Goal: Information Seeking & Learning: Learn about a topic

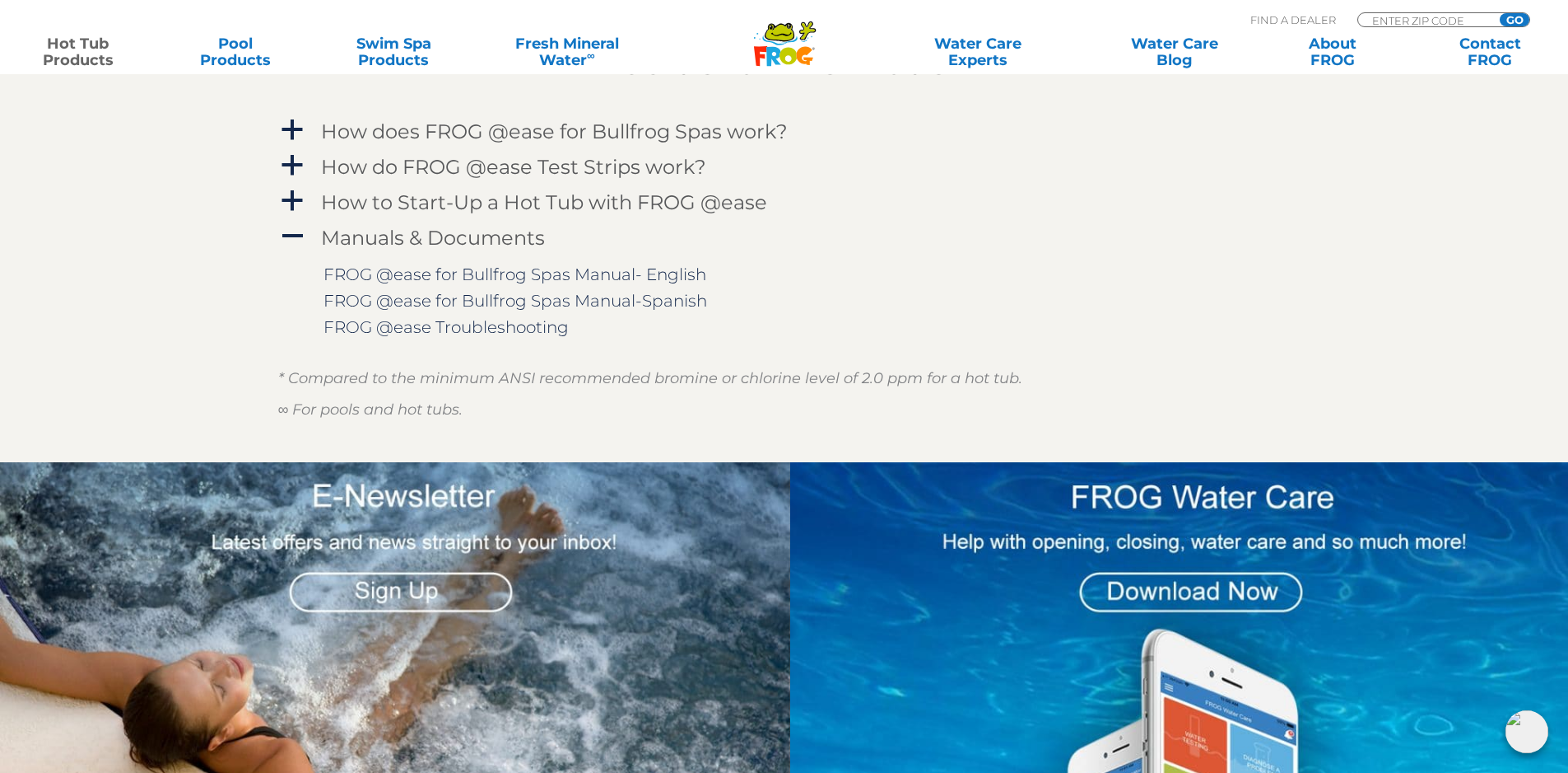
scroll to position [1823, 0]
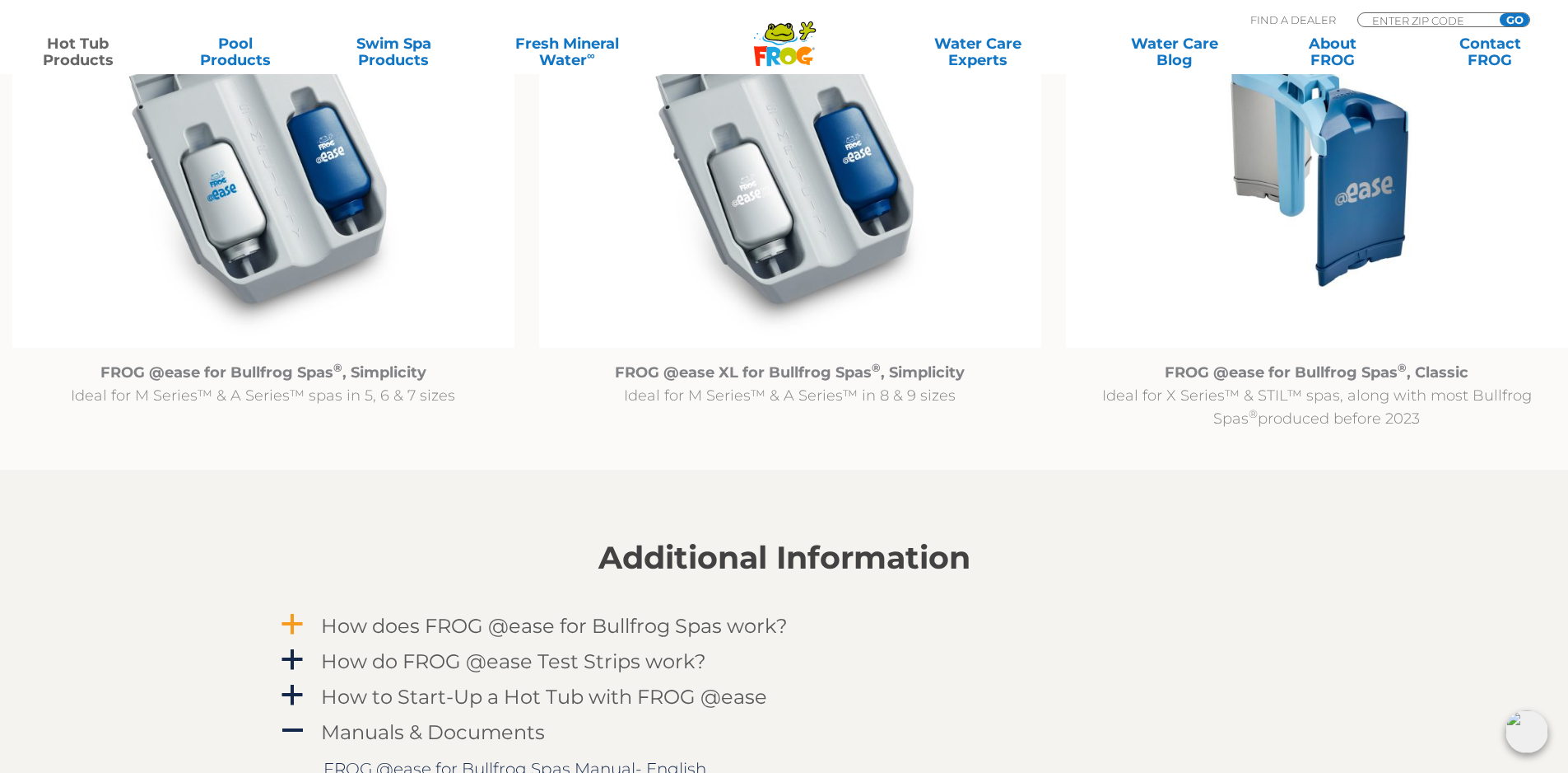
click at [516, 630] on h4 "How does FROG @ease for Bullfrog Spas work?" at bounding box center [554, 625] width 467 height 22
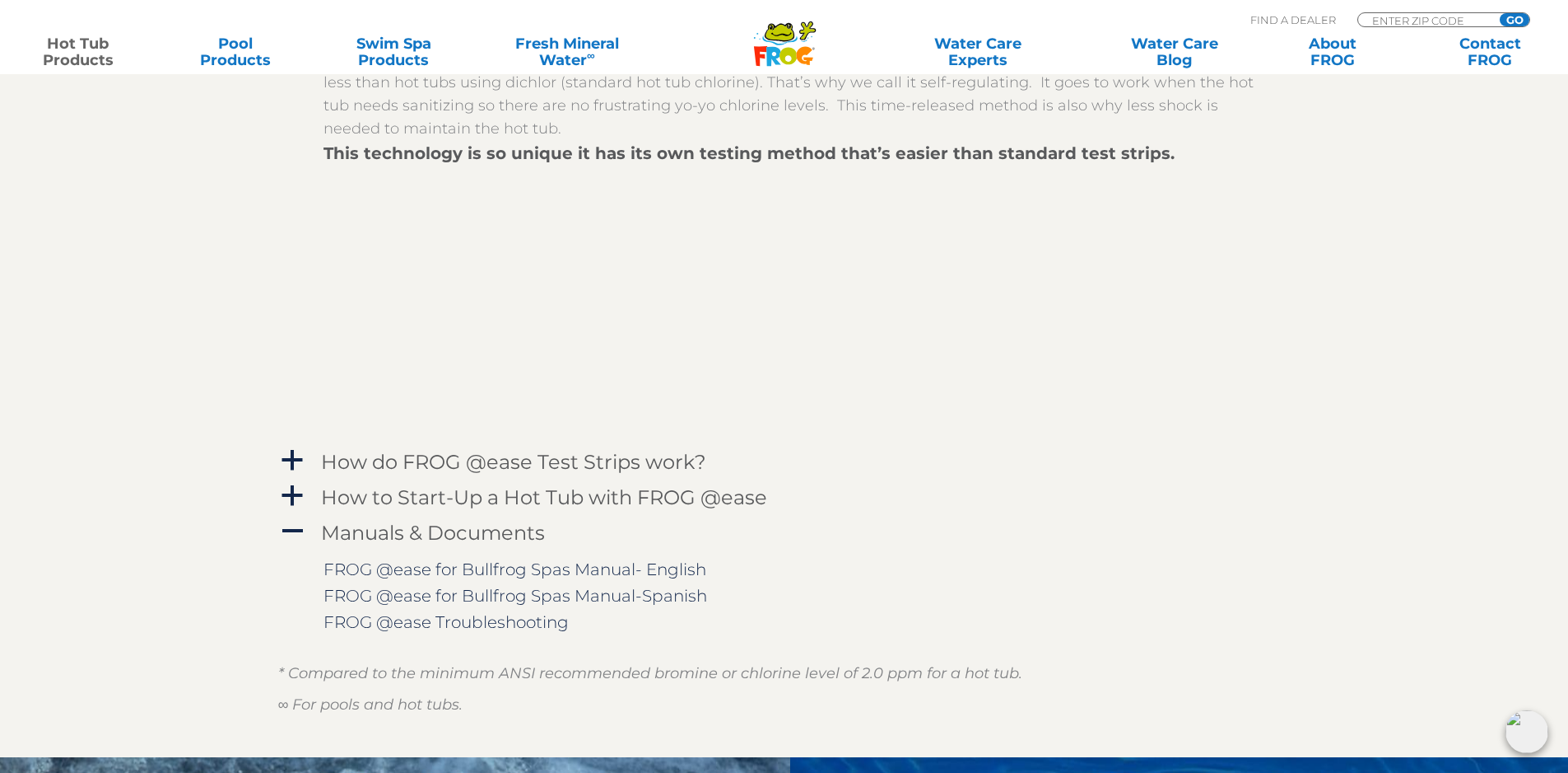
scroll to position [2564, 0]
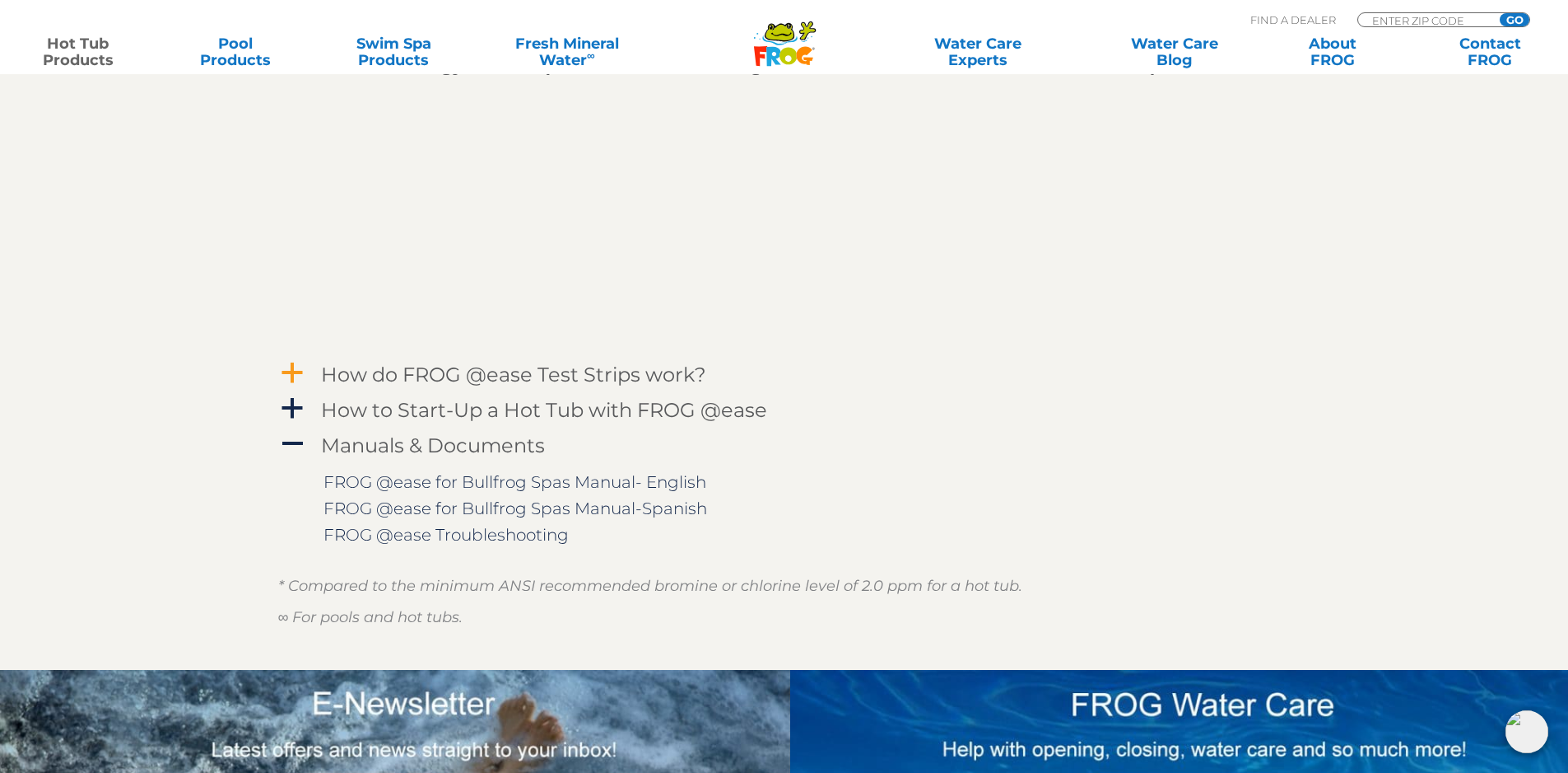
click at [461, 378] on h4 "How do FROG @ease Test Strips work?" at bounding box center [513, 374] width 385 height 22
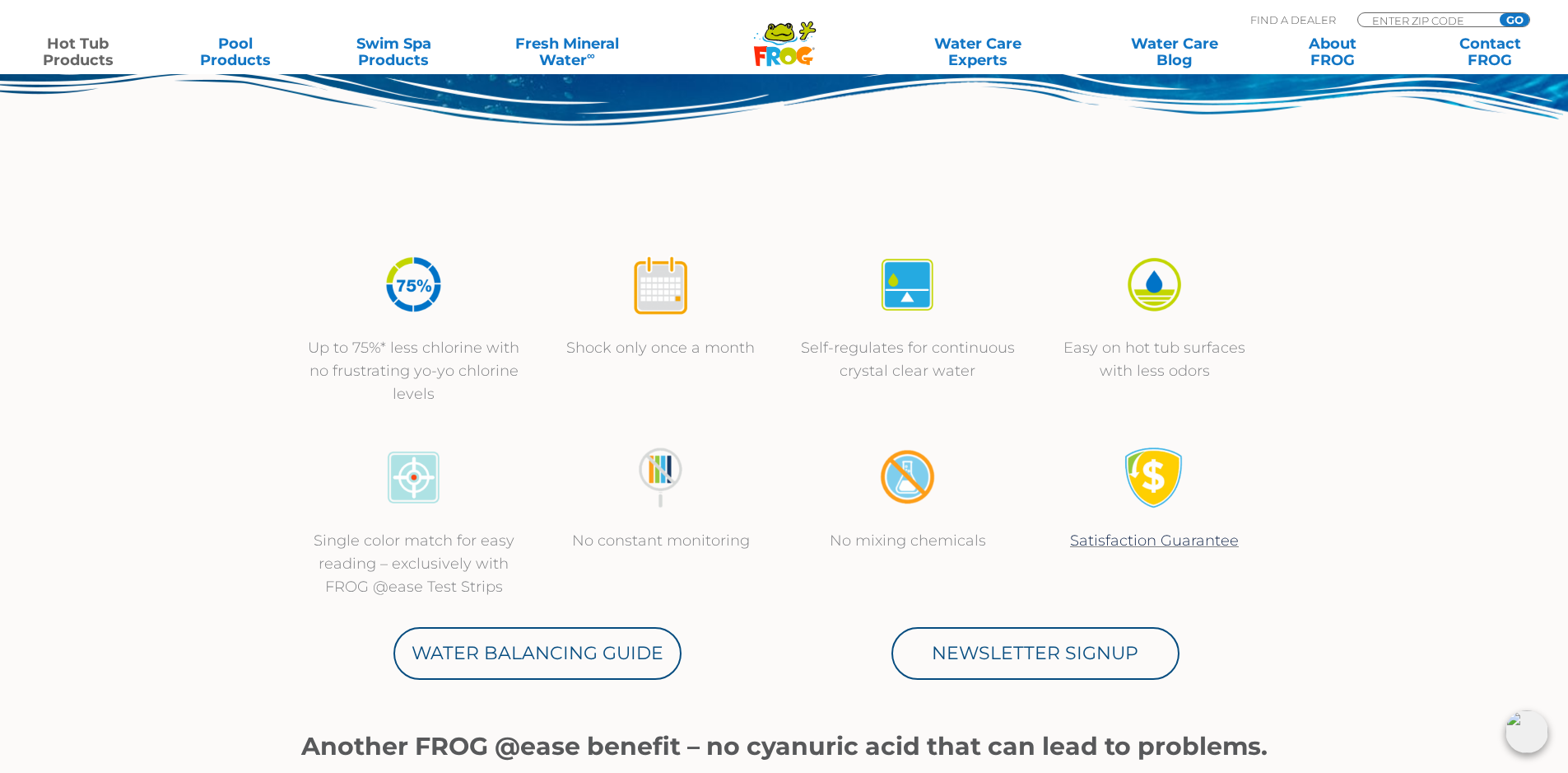
scroll to position [587, 0]
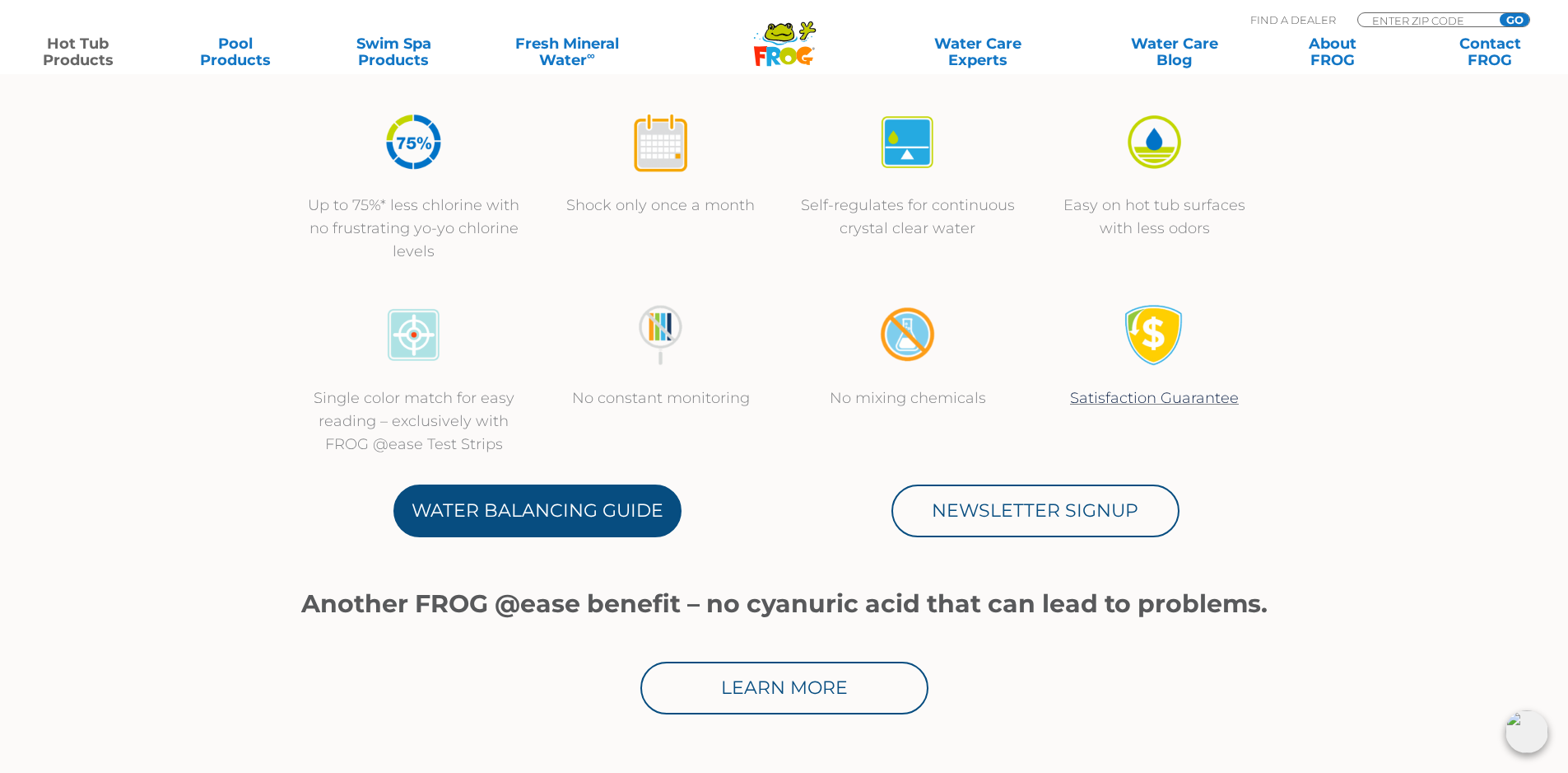
click at [554, 516] on link "Water Balancing Guide" at bounding box center [537, 511] width 288 height 53
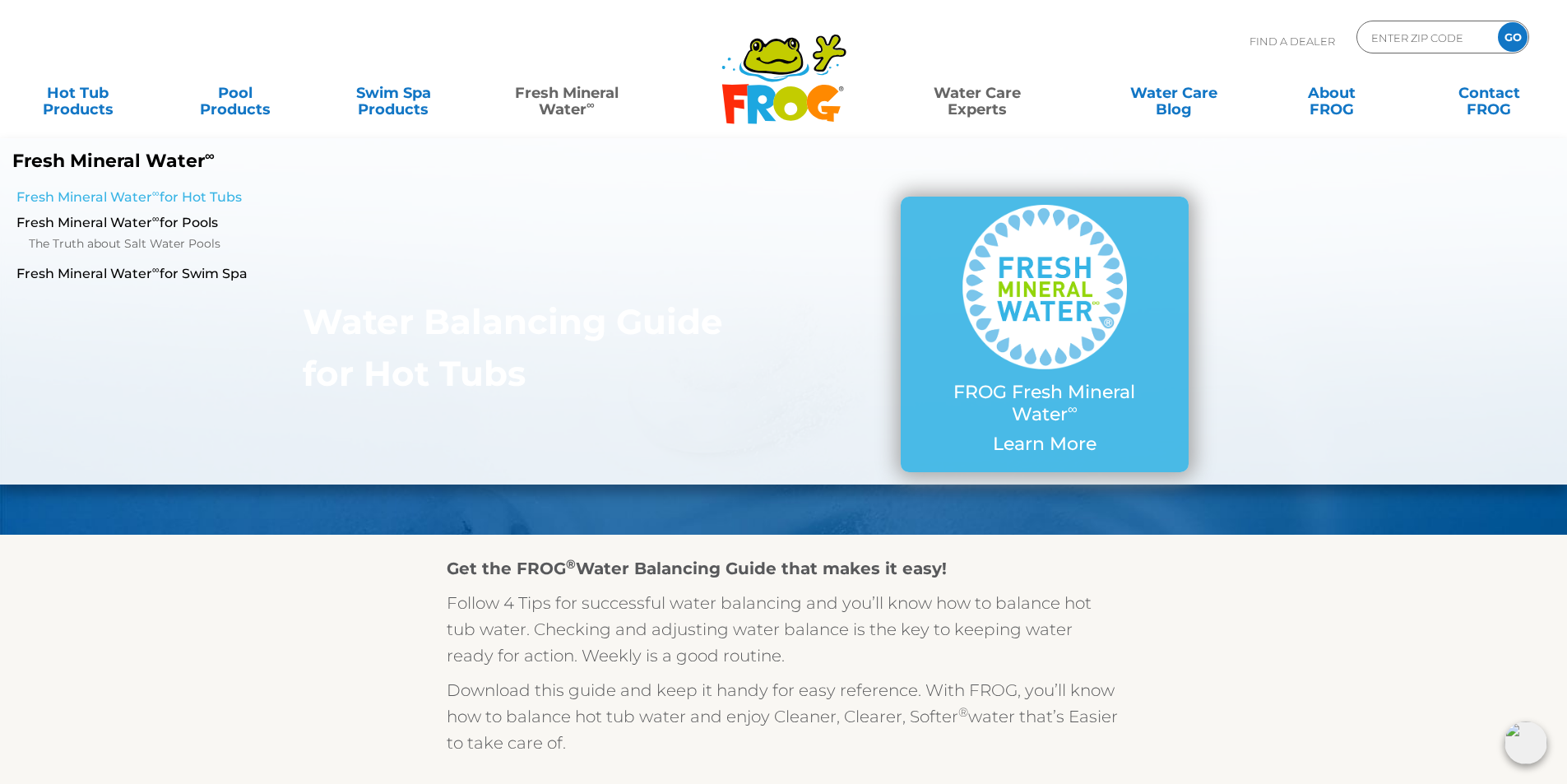
click at [185, 200] on link "Fresh Mineral Water ∞ for Hot Tubs" at bounding box center [269, 197] width 506 height 18
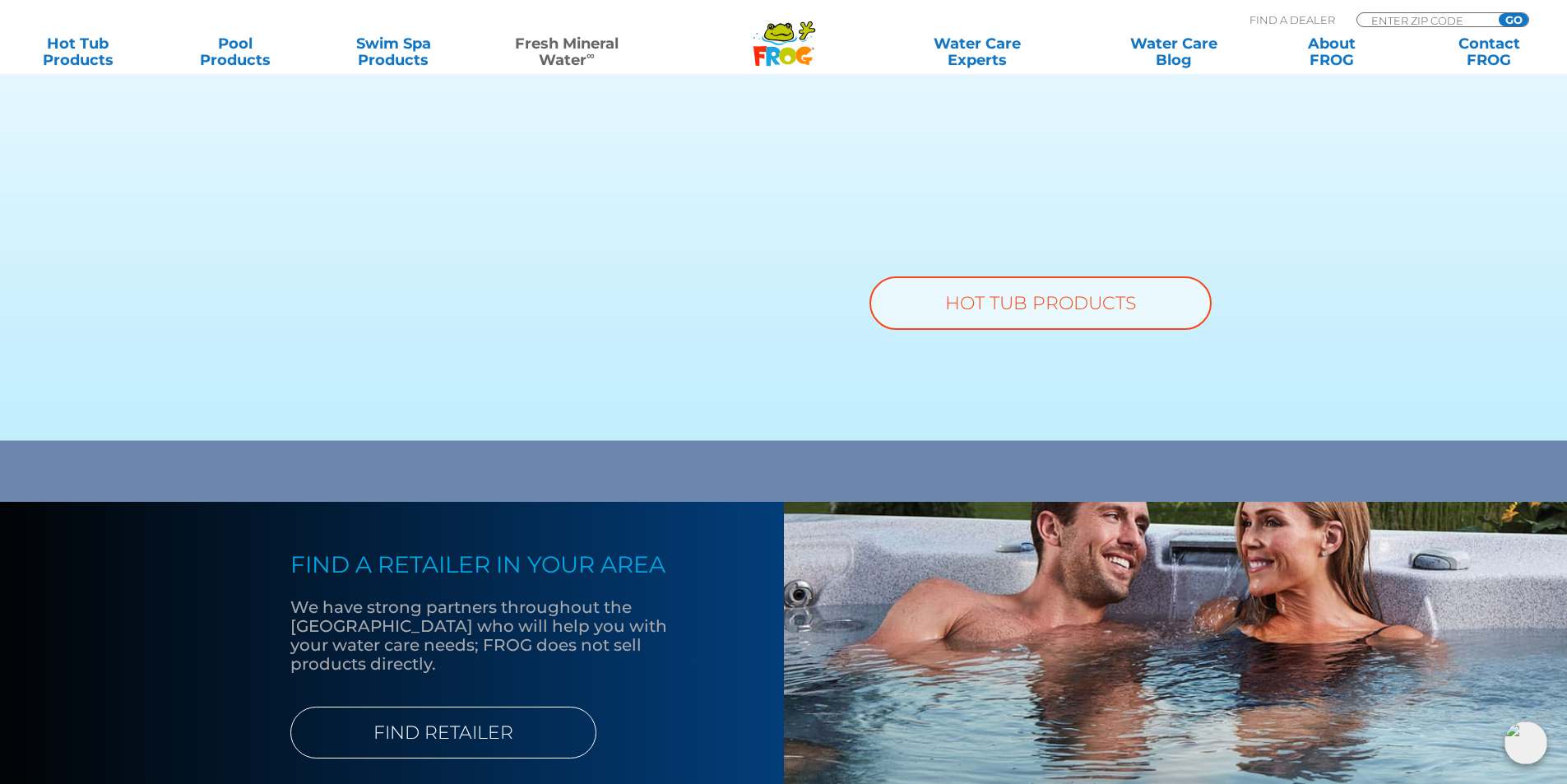
scroll to position [1233, 0]
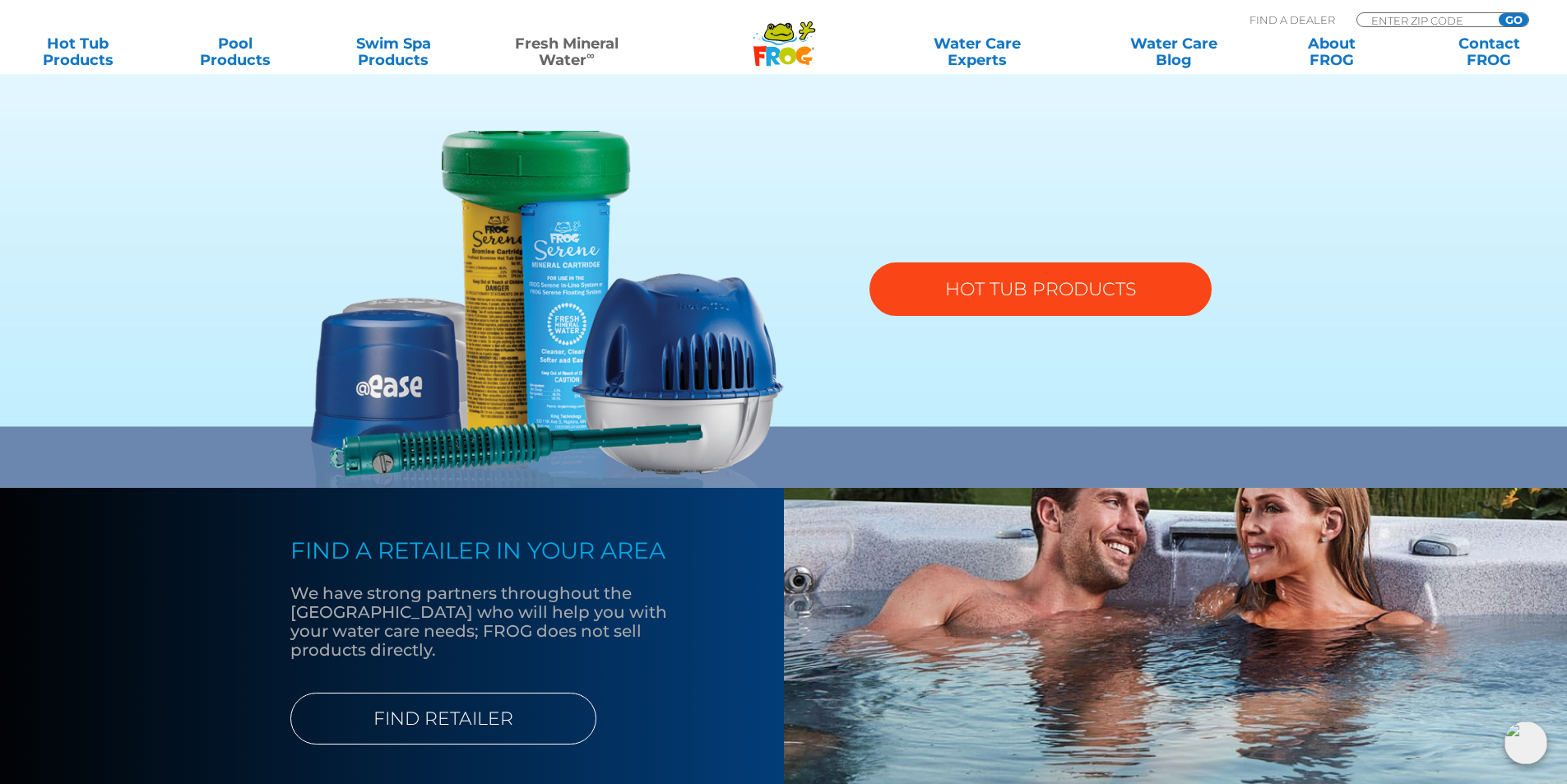
click at [1012, 262] on link "HOT TUB PRODUCTS" at bounding box center [1041, 289] width 342 height 54
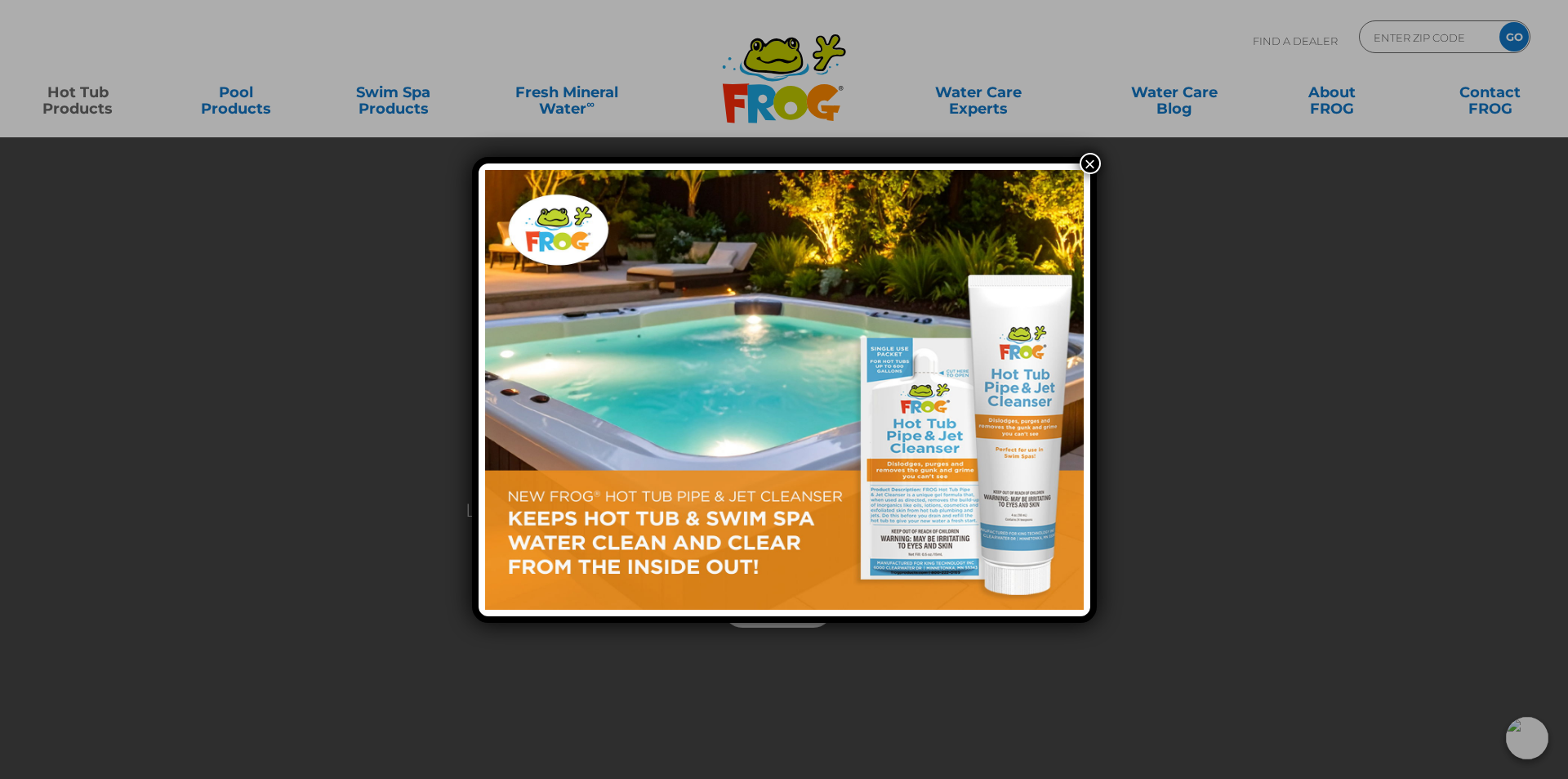
click at [1090, 166] on button "×" at bounding box center [1090, 163] width 21 height 21
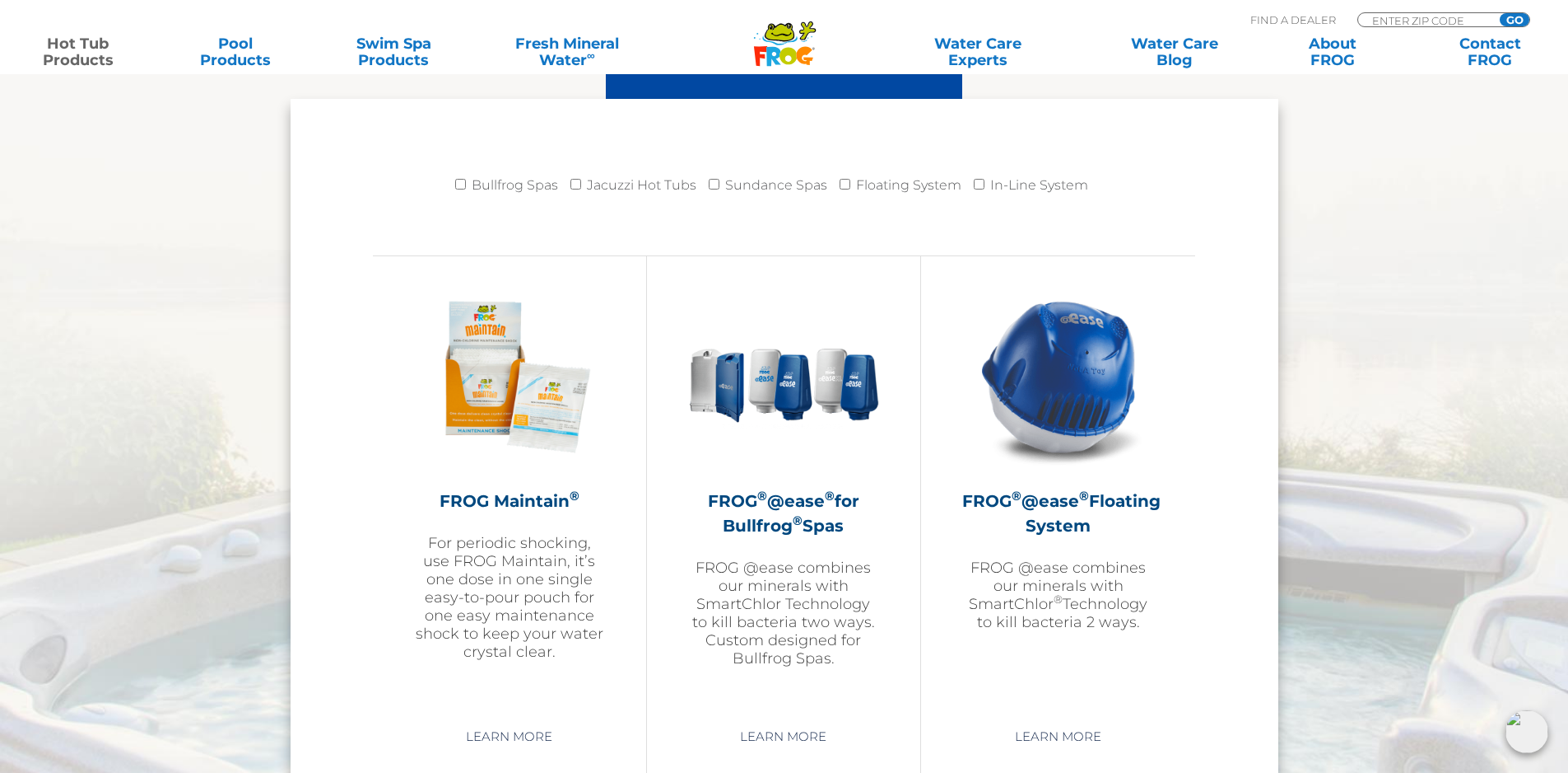
scroll to position [1730, 0]
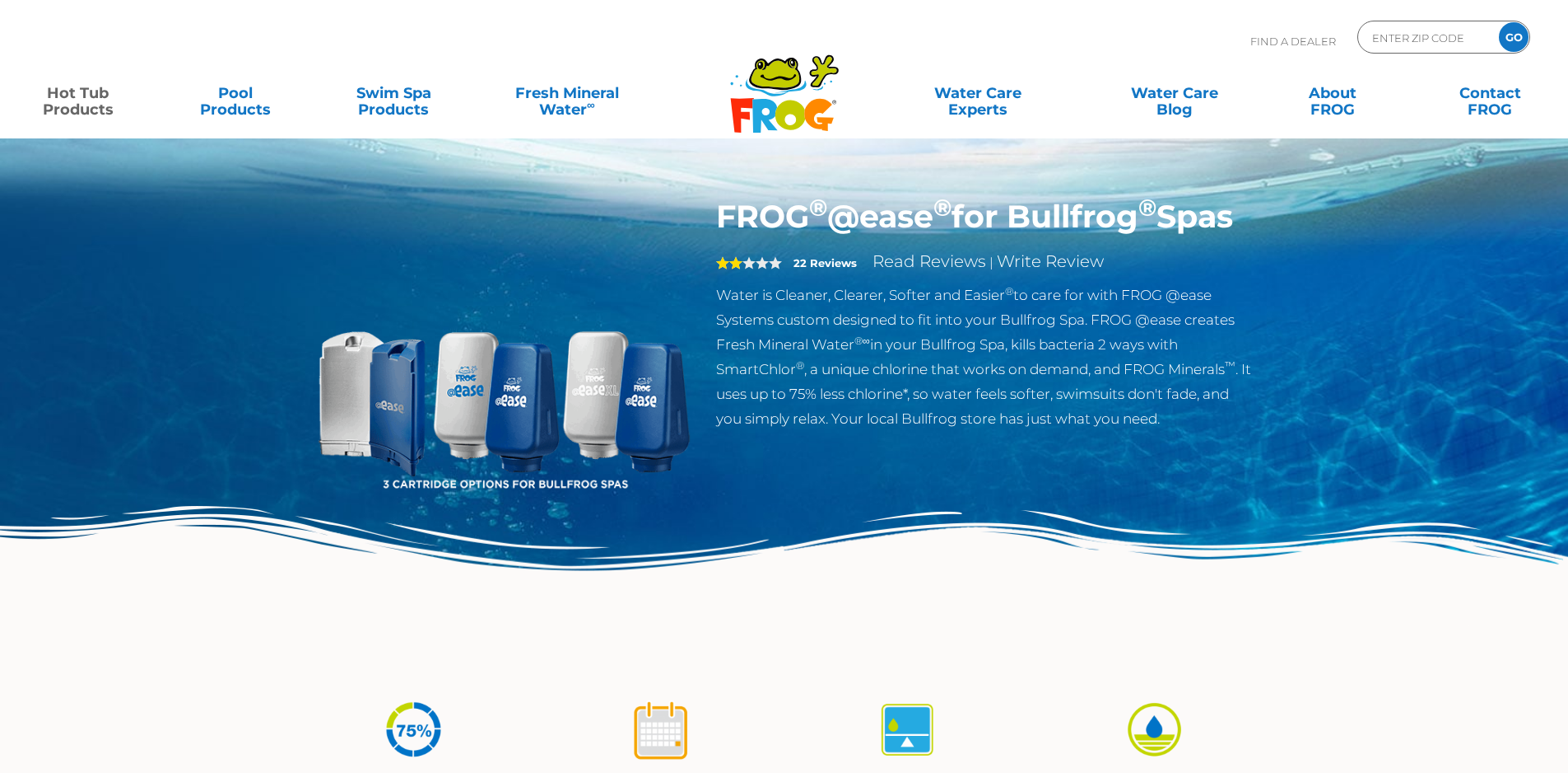
scroll to position [494, 0]
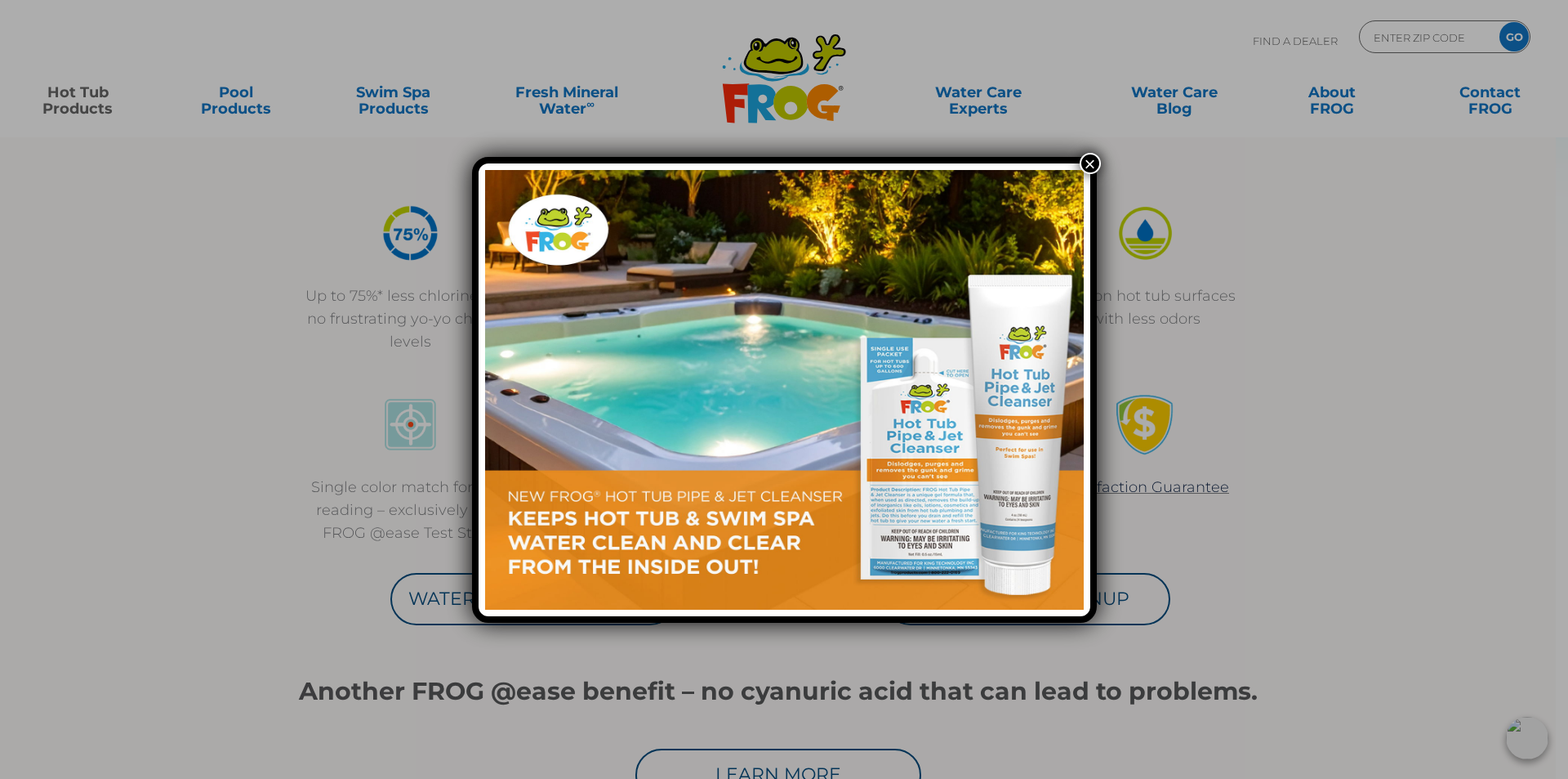
click at [1084, 165] on button "×" at bounding box center [1090, 163] width 21 height 21
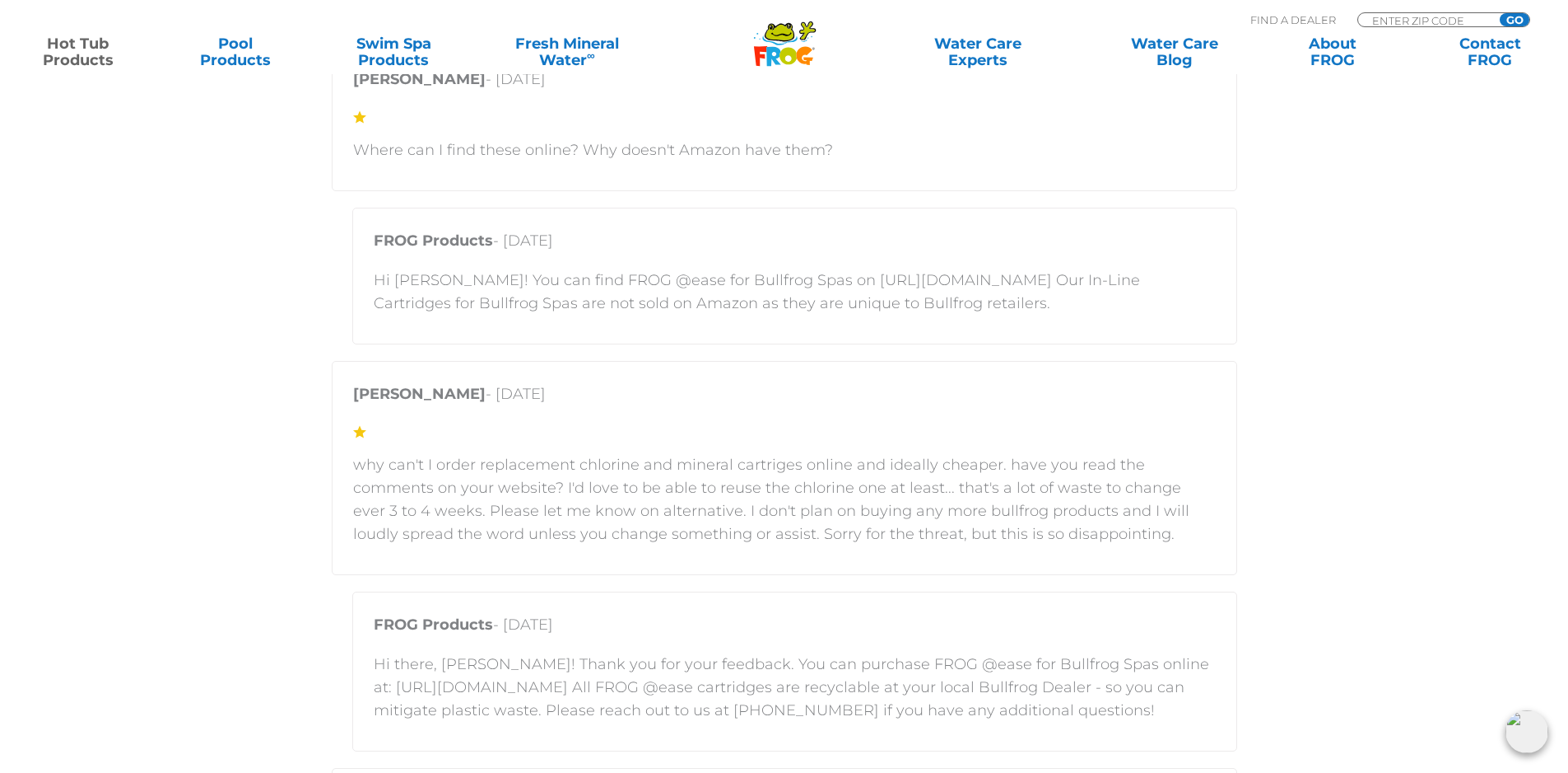
scroll to position [3707, 0]
